Goal: Task Accomplishment & Management: Complete application form

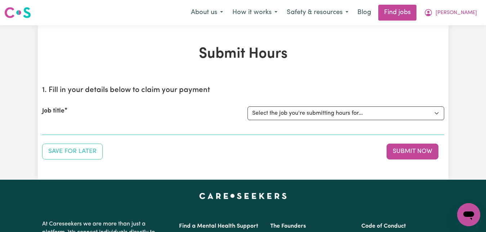
select select "7268"
click option "[[PERSON_NAME]] Care worker for social interaction in local area for Autistic a…" at bounding box center [0, 0] width 0 height 0
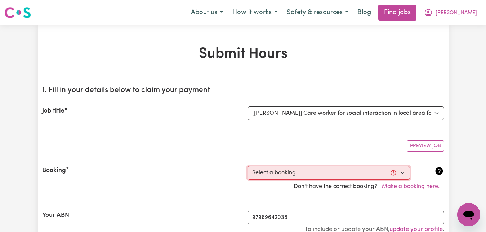
click at [247, 166] on select "Select a booking... [DATE] 09:00am to 03:00pm (RECURRING) [DATE] 09:00am to 03:…" at bounding box center [328, 173] width 162 height 14
select select "348920"
click option "[DATE] 09:00am to 03:00pm (RECURRING)" at bounding box center [0, 0] width 0 height 0
type input "[DATE]"
type input "10"
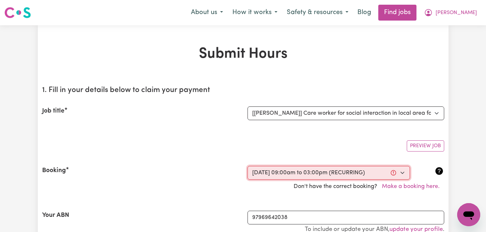
type input "9"
type input "2025"
type input "09:00"
type input "9"
type input "0"
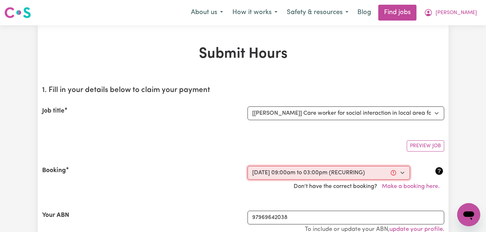
select select "am"
type input "15:00"
type input "3"
type input "0"
select select "pm"
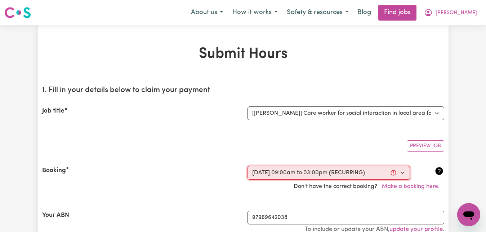
select select "83.16-Weekday"
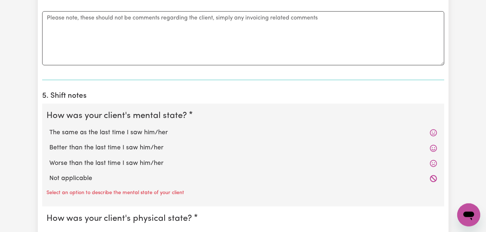
scroll to position [514, 0]
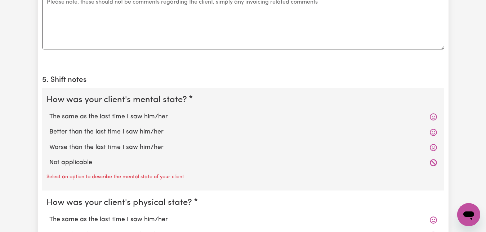
click at [114, 134] on label "Better than the last time I saw him/her" at bounding box center [243, 131] width 388 height 9
click at [49, 127] on input "Better than the last time I saw him/her" at bounding box center [49, 127] width 0 height 0
radio input "true"
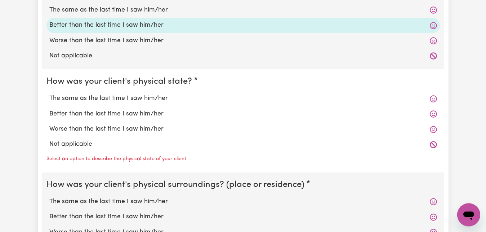
scroll to position [625, 0]
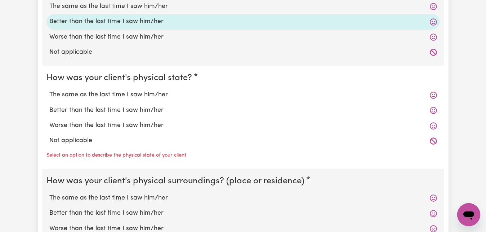
click at [103, 94] on label "The same as the last time I saw him/her" at bounding box center [243, 94] width 388 height 9
click at [49, 90] on input "The same as the last time I saw him/her" at bounding box center [49, 90] width 0 height 0
radio input "true"
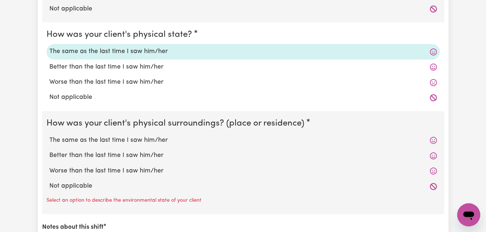
scroll to position [698, 0]
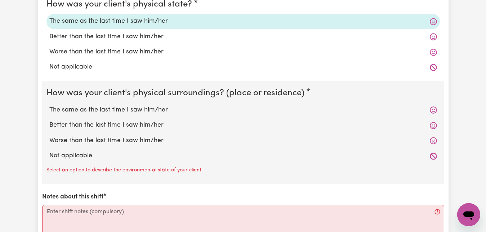
click at [103, 111] on label "The same as the last time I saw him/her" at bounding box center [243, 109] width 388 height 9
click at [49, 105] on input "The same as the last time I saw him/her" at bounding box center [49, 105] width 0 height 0
radio input "true"
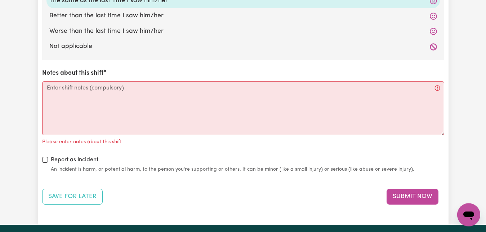
scroll to position [808, 0]
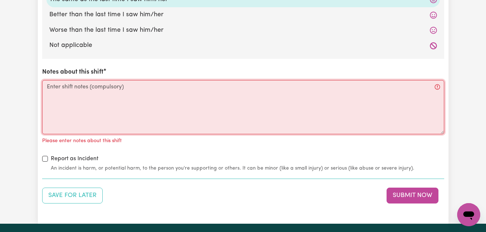
click at [51, 86] on textarea "Notes about this shift" at bounding box center [243, 107] width 402 height 54
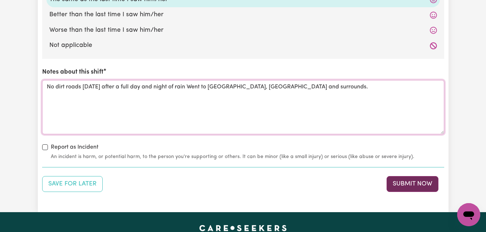
type textarea "No dirt roads [DATE] after a full day and night of rain Went to [GEOGRAPHIC_DAT…"
click at [402, 183] on button "Submit Now" at bounding box center [413, 184] width 52 height 16
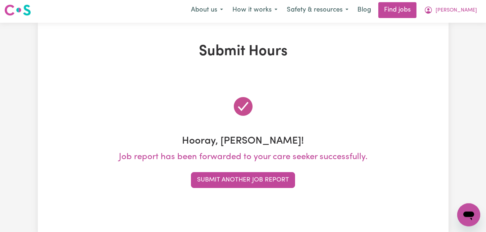
scroll to position [0, 0]
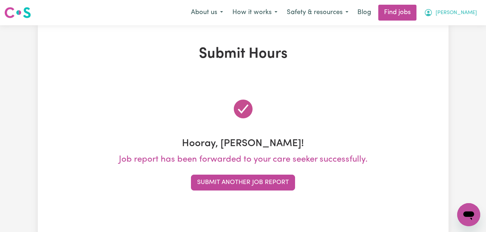
click at [470, 13] on span "[PERSON_NAME]" at bounding box center [456, 13] width 41 height 8
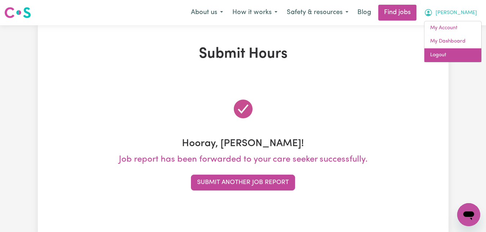
click at [450, 58] on link "Logout" at bounding box center [452, 55] width 57 height 14
